Goal: Check status: Check status

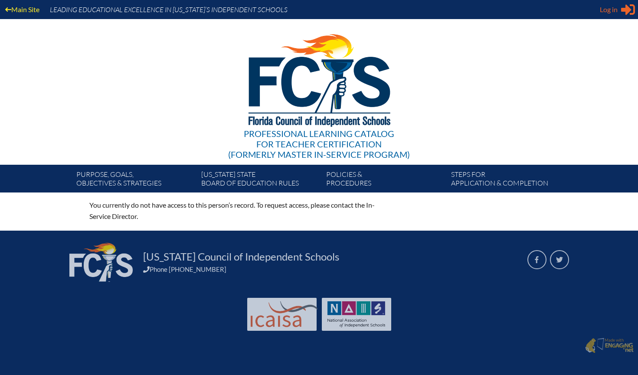
click at [617, 14] on div "Log in Close Sign in or register" at bounding box center [616, 10] width 35 height 14
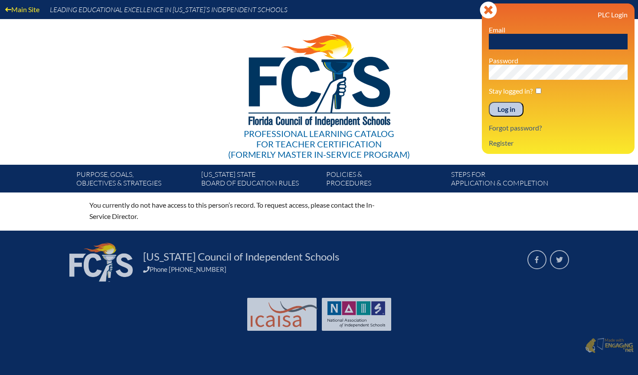
click at [528, 42] on input "text" at bounding box center [558, 42] width 139 height 16
type input "[EMAIL_ADDRESS][DOMAIN_NAME]"
click at [508, 107] on input "Log in" at bounding box center [506, 109] width 35 height 15
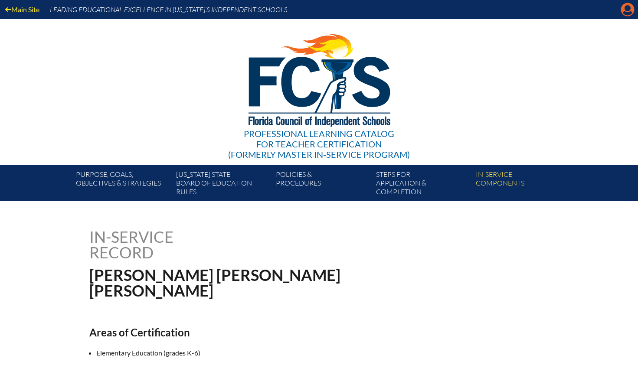
click at [621, 13] on icon "Manage account" at bounding box center [627, 10] width 14 height 14
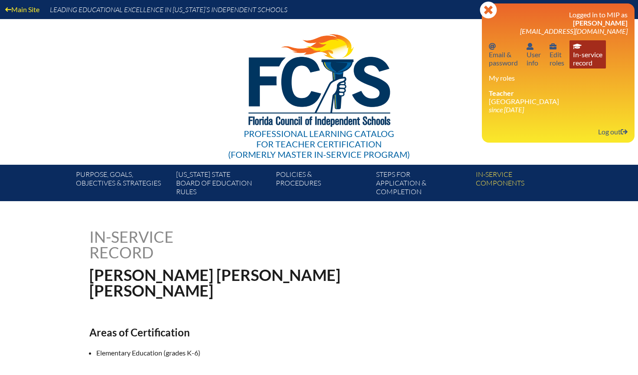
click at [580, 59] on link "In-service record In-service record" at bounding box center [587, 54] width 36 height 28
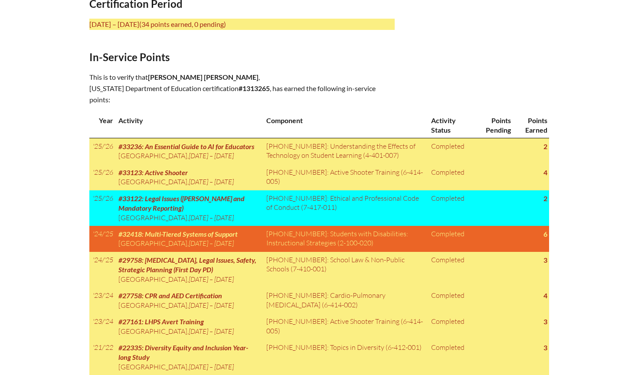
scroll to position [381, 0]
